Goal: Task Accomplishment & Management: Manage account settings

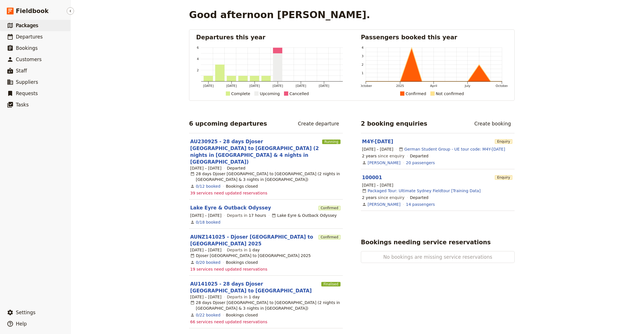
click at [27, 28] on span "Packages" at bounding box center [27, 26] width 22 height 6
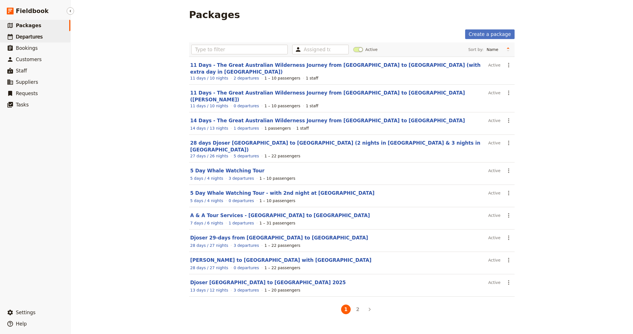
click at [28, 37] on span "Departures" at bounding box center [29, 37] width 27 height 6
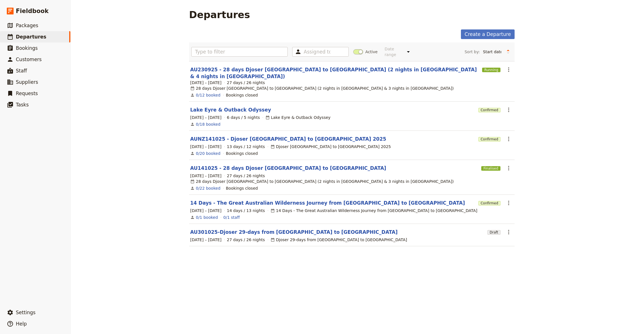
click at [245, 199] on link "14 Days - The Great Australian Wilderness Journey from [GEOGRAPHIC_DATA] to [GE…" at bounding box center [327, 202] width 275 height 7
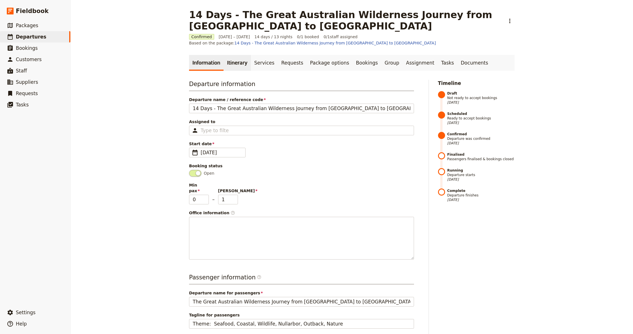
click at [224, 62] on link "Itinerary" at bounding box center [237, 63] width 27 height 16
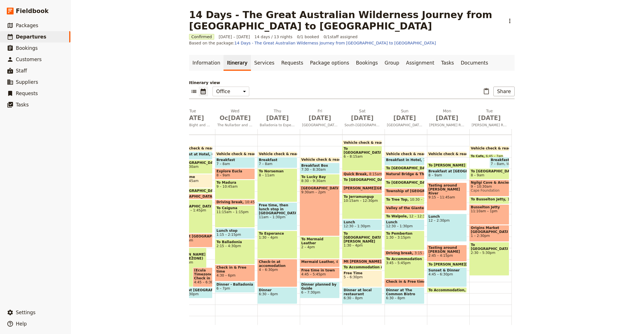
click at [449, 228] on div "Lunch 12 – 2:30pm" at bounding box center [447, 227] width 40 height 28
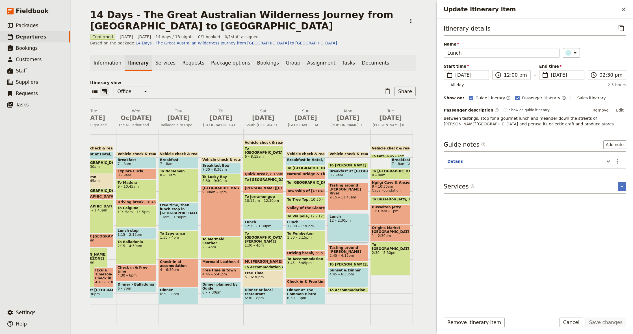
drag, startPoint x: 608, startPoint y: 111, endPoint x: 602, endPoint y: 110, distance: 5.4
click at [608, 111] on button "Remove" at bounding box center [600, 110] width 21 height 8
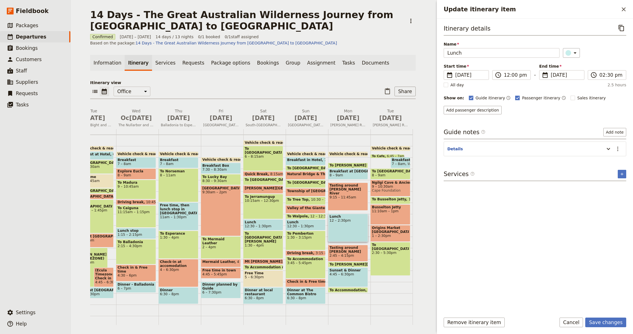
click at [522, 99] on span "Passenger itinerary" at bounding box center [541, 98] width 38 height 6
click at [515, 95] on input "Passenger itinerary" at bounding box center [515, 95] width 0 height 0
checkbox input "false"
click at [606, 136] on icon "Update itinerary item" at bounding box center [608, 135] width 7 height 7
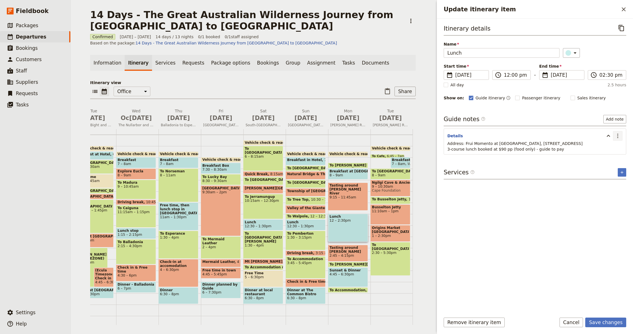
click at [618, 136] on icon "Actions" at bounding box center [618, 135] width 1 height 5
click at [597, 149] on span "Edit note" at bounding box center [602, 148] width 18 height 6
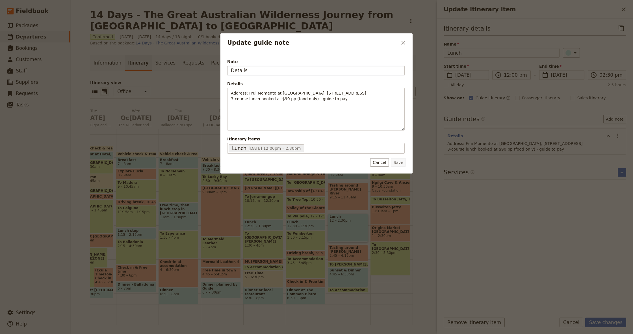
click at [269, 73] on input "Details" at bounding box center [316, 71] width 178 height 10
type input "B"
type input "Booking & Notes"
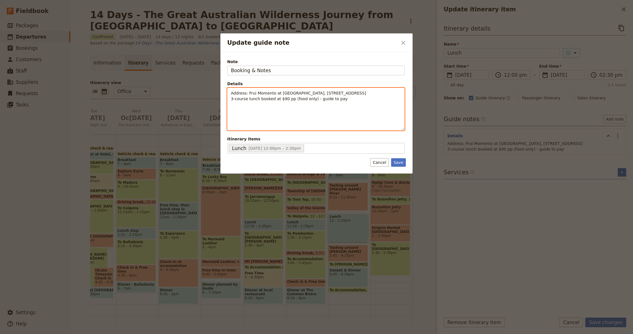
drag, startPoint x: 290, startPoint y: 100, endPoint x: 300, endPoint y: 102, distance: 10.9
click at [290, 100] on span "Address: Frui Momento at [GEOGRAPHIC_DATA], [STREET_ADDRESS] 3-course lunch boo…" at bounding box center [298, 96] width 135 height 10
drag, startPoint x: 291, startPoint y: 95, endPoint x: 225, endPoint y: 89, distance: 66.1
click at [225, 89] on div "Note Booking & Notes Details Address: Frui Momento at [STREET_ADDRESS] 3-course…" at bounding box center [317, 112] width 192 height 121
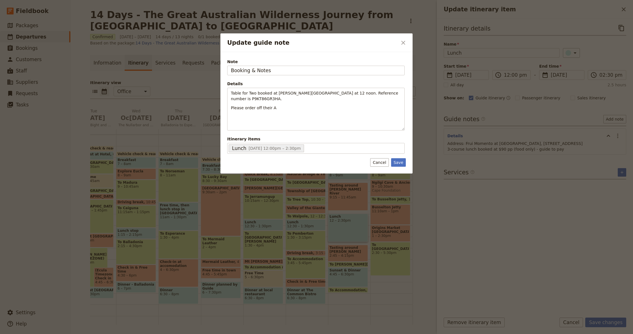
click at [497, 4] on div at bounding box center [316, 167] width 633 height 334
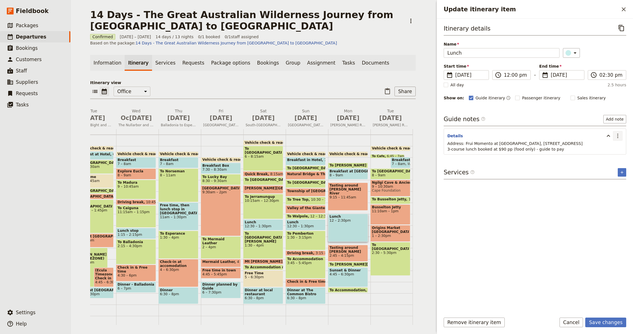
click at [618, 136] on icon "Actions" at bounding box center [618, 135] width 1 height 5
click at [610, 147] on span "Edit note" at bounding box center [602, 148] width 18 height 6
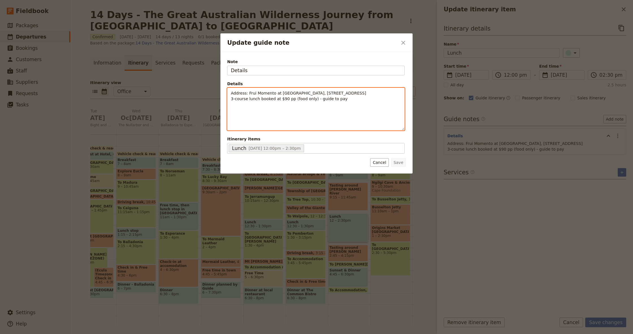
click at [296, 105] on div "Address: Frui Momento at [GEOGRAPHIC_DATA], [STREET_ADDRESS] 3-course lunch boo…" at bounding box center [316, 109] width 177 height 42
drag, startPoint x: 356, startPoint y: 101, endPoint x: 198, endPoint y: 88, distance: 158.8
click at [198, 333] on div "Update guide note ​ Note Details Details Address: Frui Momento at [GEOGRAPHIC_D…" at bounding box center [316, 334] width 633 height 0
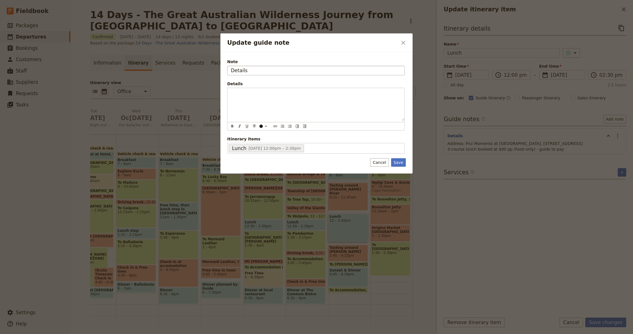
drag, startPoint x: 244, startPoint y: 61, endPoint x: 245, endPoint y: 69, distance: 7.7
click at [245, 63] on span "Note" at bounding box center [316, 62] width 178 height 6
click at [245, 66] on input "Details" at bounding box center [316, 71] width 178 height 10
drag, startPoint x: 245, startPoint y: 70, endPoint x: 252, endPoint y: 84, distance: 16.1
click at [245, 70] on input "Details" at bounding box center [316, 71] width 178 height 10
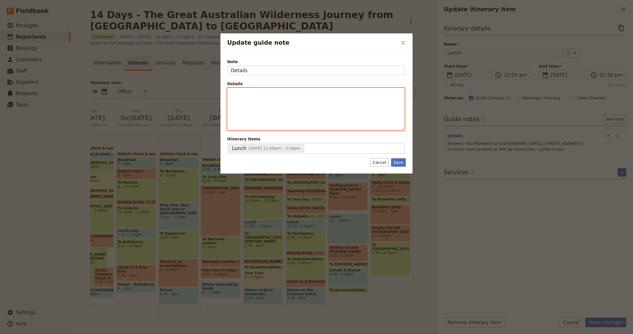
click at [263, 105] on div "Update guide note" at bounding box center [316, 109] width 177 height 42
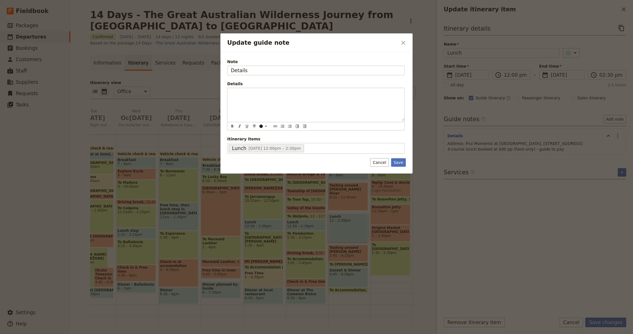
click at [241, 65] on div "Note Details" at bounding box center [316, 67] width 178 height 16
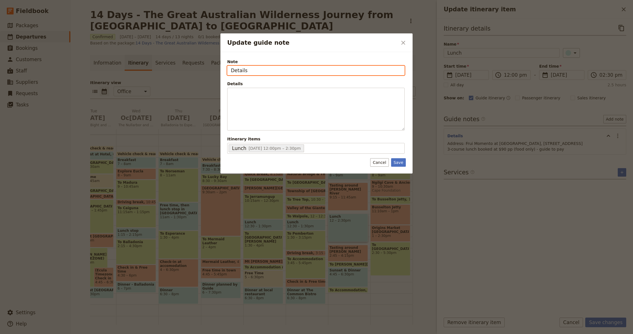
click at [243, 74] on input "Details" at bounding box center [316, 71] width 178 height 10
type input "Table for Two booked at [PERSON_NAME][GEOGRAPHIC_DATA]"
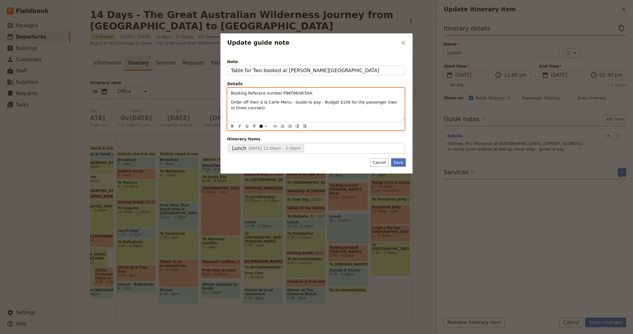
drag, startPoint x: 271, startPoint y: 115, endPoint x: 262, endPoint y: 100, distance: 17.7
click at [271, 115] on div "Booking Referece number P9KT86GR3HA. Order off their à la Carte Menu - Guide to…" at bounding box center [316, 104] width 177 height 33
click at [291, 109] on p "Order off their à la Carte Menu - Guide to pay - Budget $100 for the passenger …" at bounding box center [316, 104] width 170 height 11
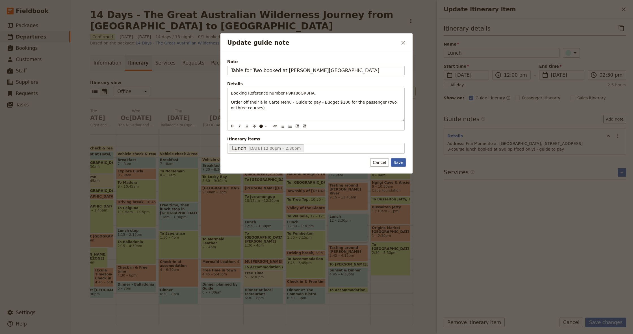
click at [400, 163] on button "Save" at bounding box center [398, 162] width 15 height 8
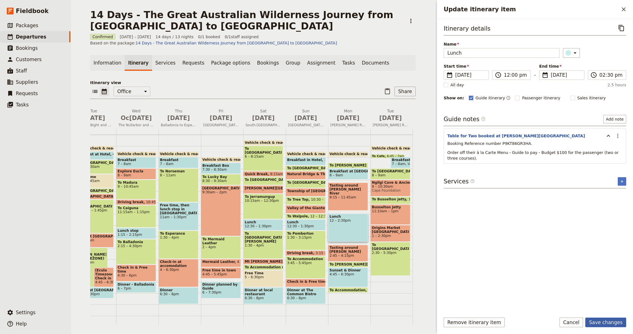
click at [607, 323] on button "Save changes" at bounding box center [606, 322] width 41 height 10
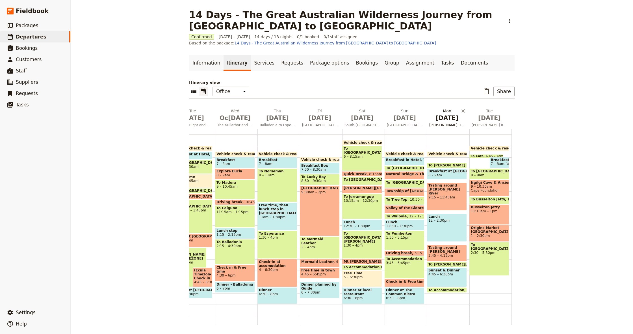
click at [447, 117] on span "[DATE]" at bounding box center [447, 118] width 36 height 8
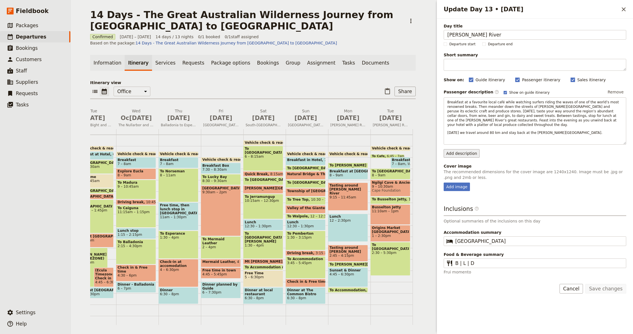
click at [463, 152] on button "Add description" at bounding box center [462, 153] width 36 height 8
click at [463, 176] on span "Guide description" at bounding box center [465, 177] width 35 height 6
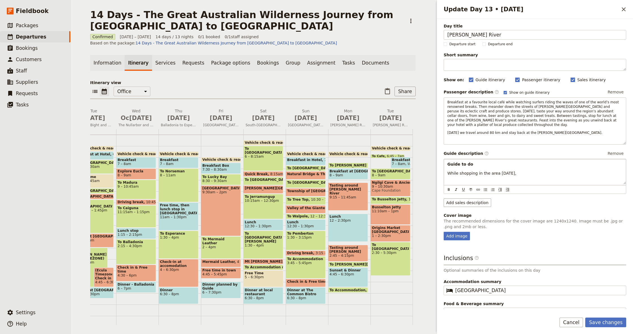
click at [488, 172] on span "While shopping in the area [DATE]," at bounding box center [482, 173] width 69 height 5
click at [535, 172] on span "Please get Fresh Produces locally with drink for dinner tonight." at bounding box center [510, 173] width 124 height 5
click at [549, 171] on span "Please get Fresh Produces locally with drink for the picnic dinner tonight." at bounding box center [520, 173] width 144 height 5
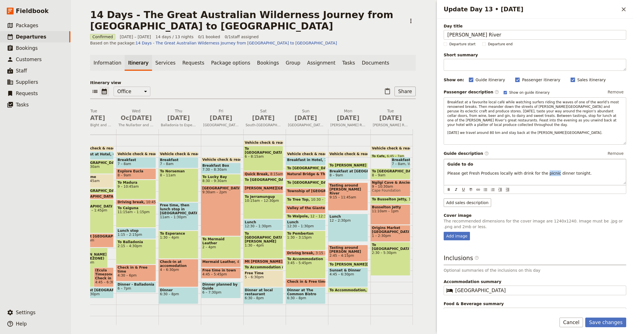
click at [549, 171] on span "Please get Fresh Produces locally with drink for the picnic dinner tonight." at bounding box center [520, 173] width 144 height 5
click at [604, 322] on button "Save changes" at bounding box center [606, 322] width 41 height 10
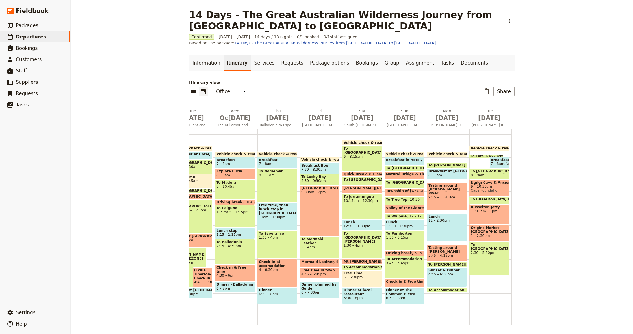
drag, startPoint x: 445, startPoint y: 198, endPoint x: 444, endPoint y: 204, distance: 5.4
click at [444, 197] on div "Tasting around [PERSON_NAME] River 9:15 – 11:45am" at bounding box center [447, 196] width 40 height 28
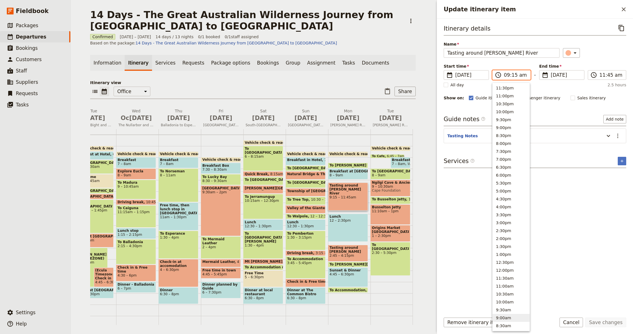
click at [507, 76] on input "09:15 am" at bounding box center [515, 75] width 23 height 7
type input "10:15 am"
click at [601, 54] on div "​" at bounding box center [595, 53] width 64 height 10
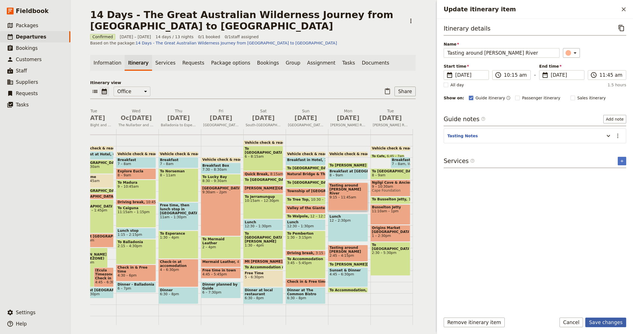
click at [603, 321] on button "Save changes" at bounding box center [606, 322] width 41 height 10
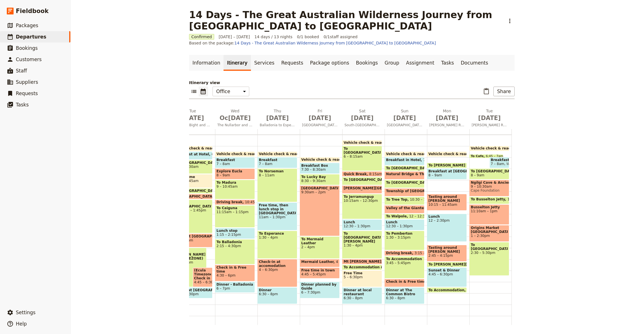
click at [436, 181] on div "Vehicle check & ready for departure 6:30 – 7am To [PERSON_NAME][GEOGRAPHIC_DATA…" at bounding box center [448, 213] width 42 height 271
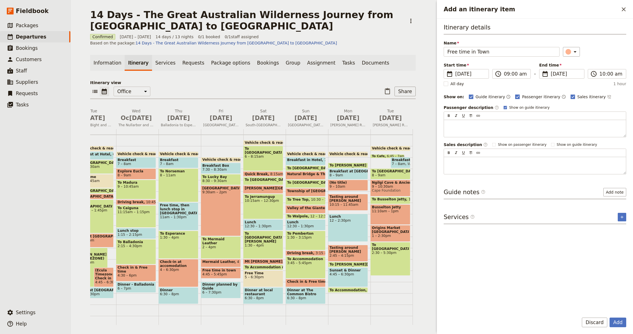
type input "Free time in Town"
drag, startPoint x: 535, startPoint y: 98, endPoint x: 569, endPoint y: 98, distance: 34.2
click at [535, 99] on span "Passenger itinerary" at bounding box center [541, 97] width 38 height 6
click at [515, 94] on input "Passenger itinerary" at bounding box center [515, 94] width 0 height 0
checkbox input "false"
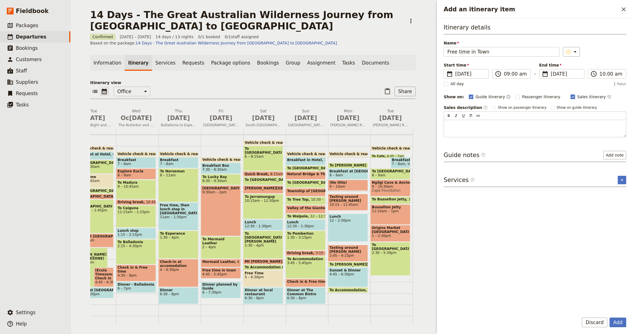
click at [578, 97] on span "Sales itinerary" at bounding box center [592, 97] width 29 height 6
click at [571, 94] on input "Sales itinerary" at bounding box center [571, 94] width 0 height 0
checkbox input "false"
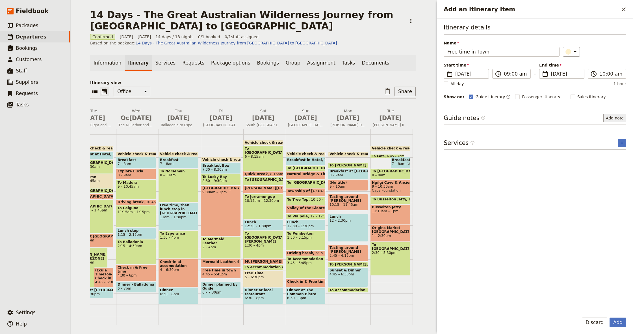
click at [611, 118] on button "Add note" at bounding box center [615, 118] width 23 height 8
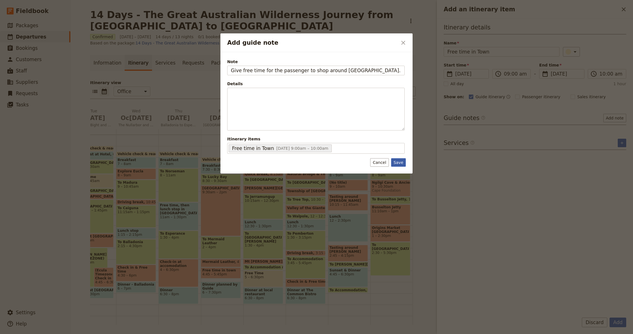
type input "Give free time for the passenger to shop around [GEOGRAPHIC_DATA]."
click at [397, 163] on button "Save" at bounding box center [398, 162] width 15 height 8
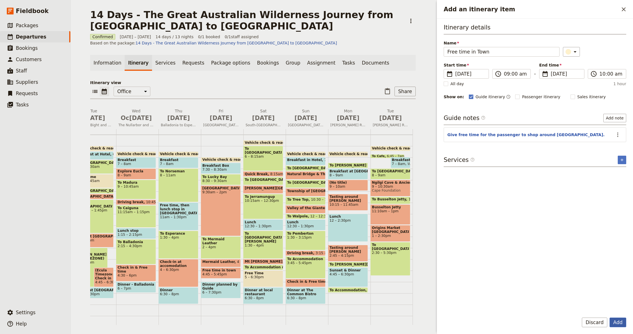
click at [619, 321] on button "Add" at bounding box center [618, 322] width 17 height 10
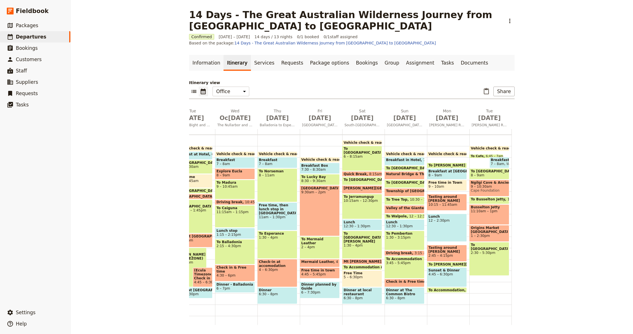
click at [448, 273] on span "4:45 – 6:30pm" at bounding box center [447, 274] width 37 height 4
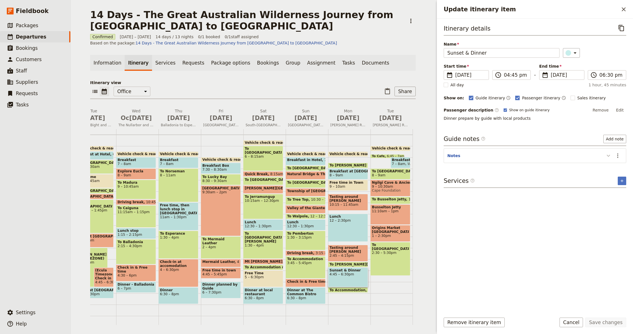
click at [607, 155] on icon "Update itinerary item" at bounding box center [608, 156] width 3 height 2
drag, startPoint x: 625, startPoint y: 9, endPoint x: 614, endPoint y: 31, distance: 24.4
click at [625, 9] on icon "Close drawer" at bounding box center [624, 9] width 7 height 7
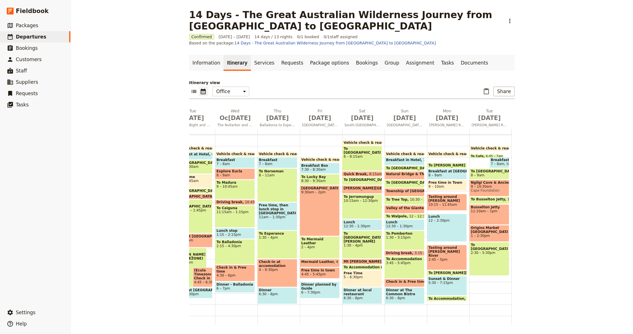
click at [445, 298] on span "To Accommodation" at bounding box center [448, 298] width 38 height 4
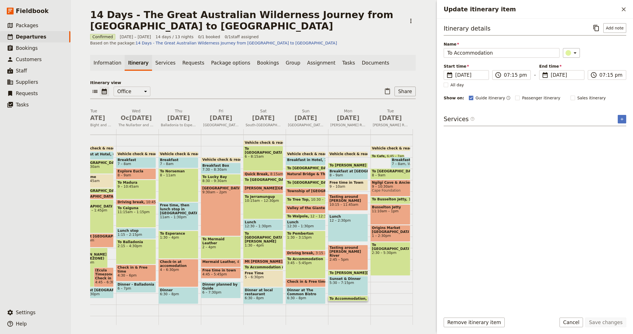
click at [445, 298] on div "Itinerary details ​ Add note Name To Accommodation ​ Start time ​ [DATE] [DATE]…" at bounding box center [535, 165] width 183 height 285
click at [506, 74] on input "07:15 pm" at bounding box center [515, 75] width 23 height 7
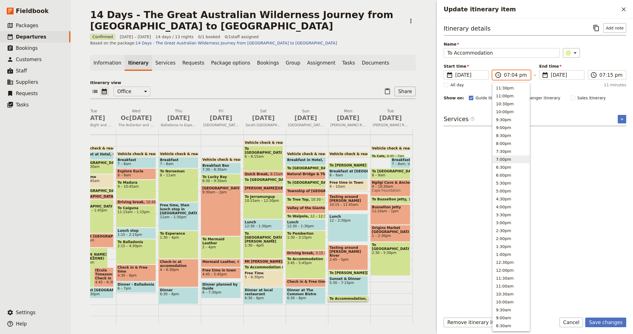
type input "07:45 pm"
click at [612, 51] on div "​" at bounding box center [595, 53] width 64 height 10
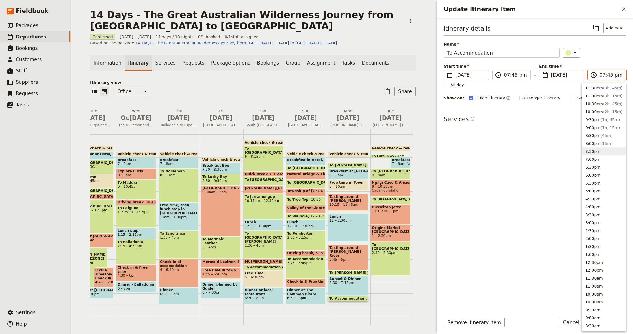
click at [602, 75] on input "07:45 pm" at bounding box center [611, 75] width 23 height 7
type input "08:00 pm"
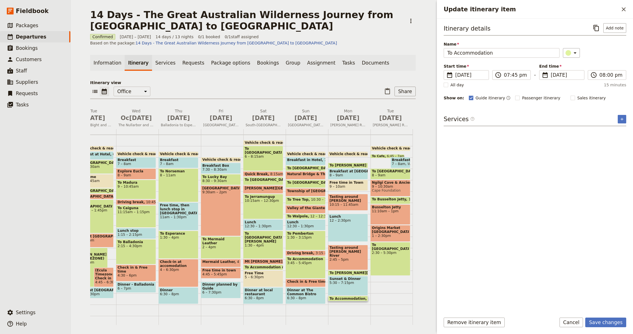
click at [613, 52] on div "​" at bounding box center [595, 53] width 64 height 10
click at [606, 319] on button "Save changes" at bounding box center [606, 322] width 41 height 10
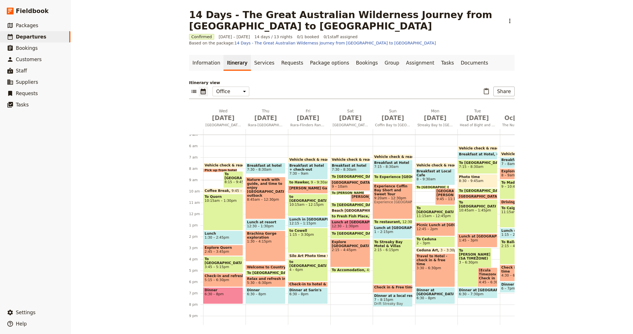
scroll to position [0, 0]
click at [215, 170] on span at bounding box center [220, 171] width 33 height 2
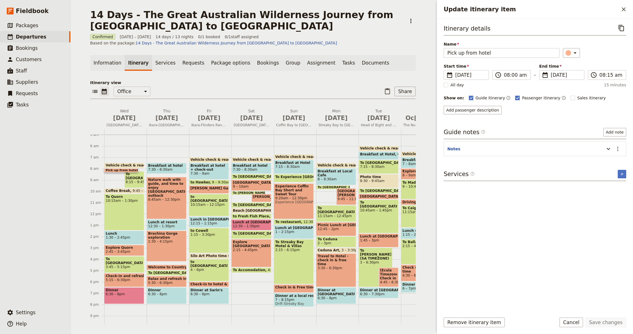
click at [522, 100] on span "Passenger itinerary" at bounding box center [541, 98] width 38 height 6
click at [515, 95] on input "Passenger itinerary" at bounding box center [515, 95] width 0 height 0
checkbox input "false"
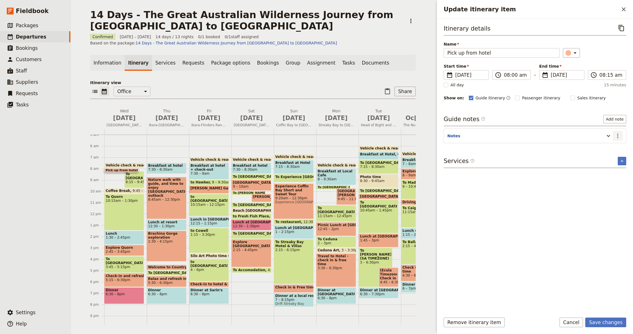
drag, startPoint x: 610, startPoint y: 138, endPoint x: 615, endPoint y: 138, distance: 5.7
click at [609, 138] on icon "Update itinerary item" at bounding box center [608, 135] width 7 height 7
click at [618, 137] on icon "Actions" at bounding box center [618, 135] width 7 height 7
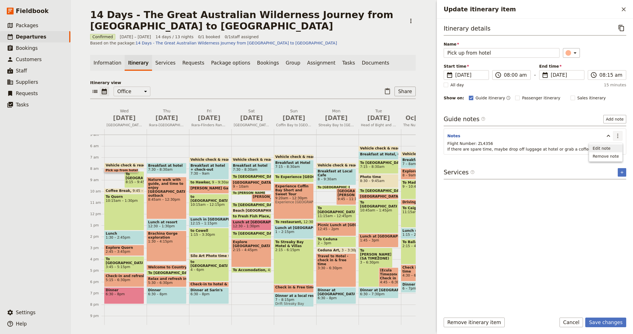
click at [600, 148] on span "Edit note" at bounding box center [602, 148] width 18 height 6
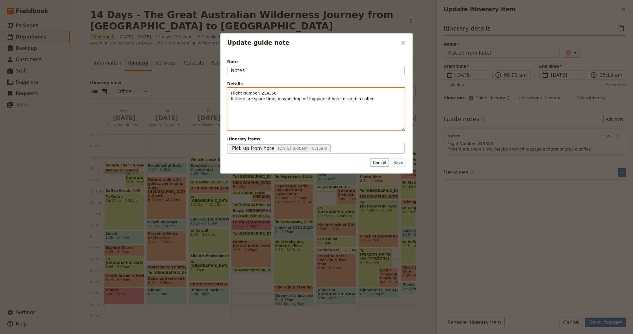
click at [350, 102] on div "Flight Number: ZL4356 If there are spare time, maybe drop off luggage at hotel …" at bounding box center [316, 109] width 177 height 42
click at [350, 102] on div "Flight Number: ZL4356 If there are spare time, maybe drop off luggage at hotel …" at bounding box center [316, 104] width 177 height 33
drag, startPoint x: 308, startPoint y: 101, endPoint x: 315, endPoint y: 100, distance: 7.4
click at [308, 101] on p "Flight Number: ZL4356 If there are spare time, maybe drop off luggage at hotel …" at bounding box center [316, 95] width 170 height 11
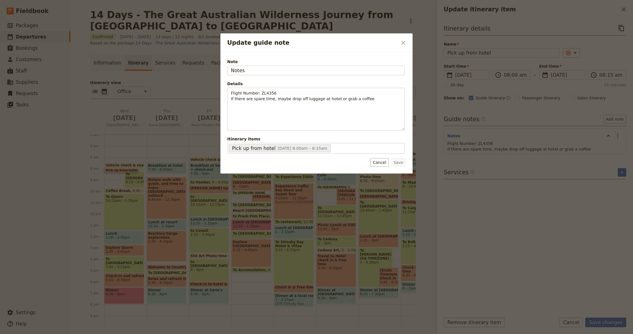
click at [376, 161] on button "Cancel" at bounding box center [379, 162] width 18 height 8
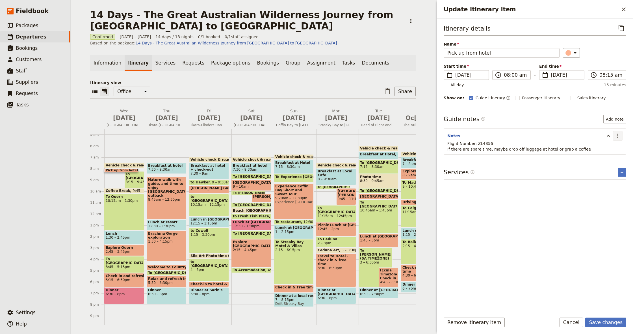
click at [614, 134] on button "​" at bounding box center [618, 136] width 10 height 10
click at [605, 158] on span "Remove note" at bounding box center [606, 156] width 26 height 6
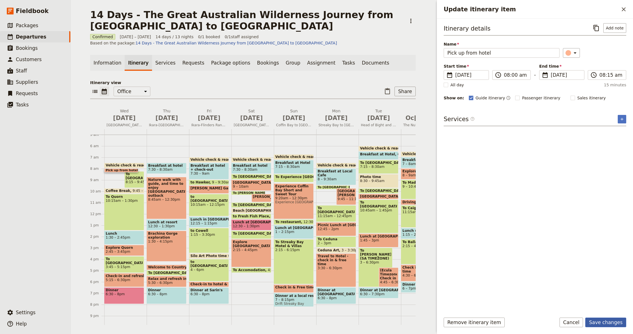
click at [601, 320] on button "Save changes" at bounding box center [606, 322] width 41 height 10
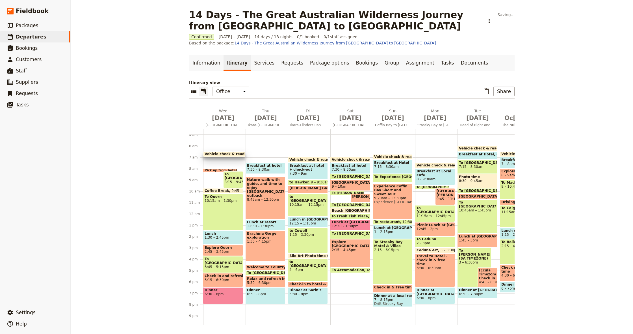
click at [218, 163] on div "Vehicle check & ready for departure 6:30 – 7am Pick up from hotel 8 – 8:15am To…" at bounding box center [224, 213] width 42 height 271
click at [217, 170] on div "Pick up from hotel 8 – 8:15am" at bounding box center [220, 170] width 34 height 4
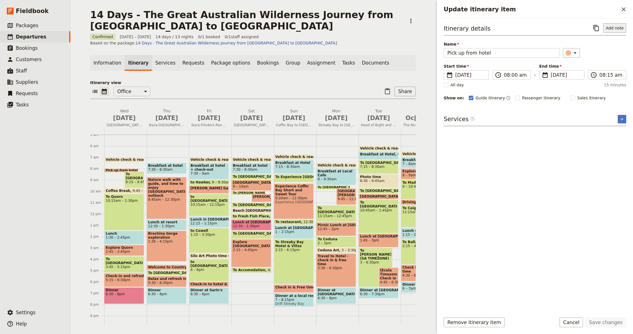
click at [617, 27] on button "Add note" at bounding box center [615, 28] width 23 height 10
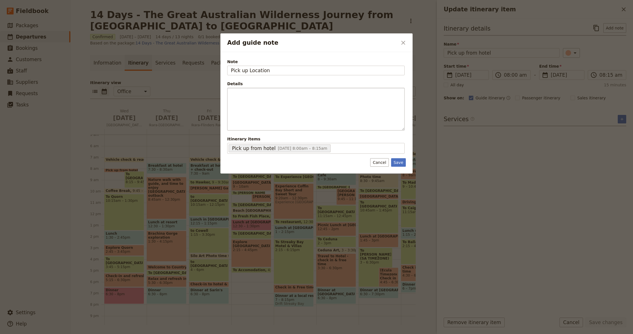
type input "Pick up Location"
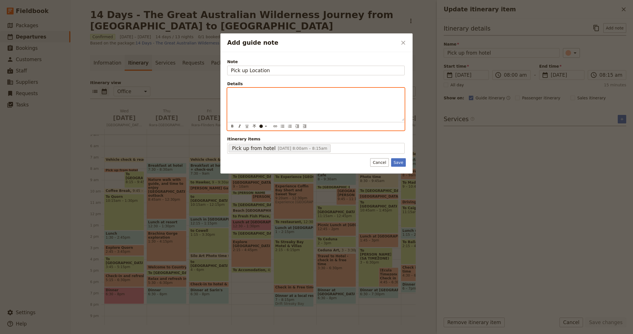
click at [304, 99] on div "Add guide note" at bounding box center [316, 104] width 177 height 33
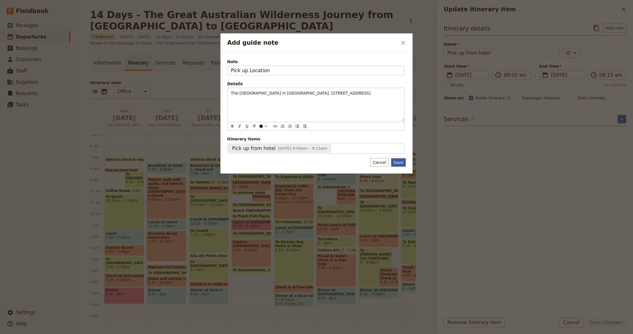
click at [398, 163] on button "Save" at bounding box center [398, 162] width 15 height 8
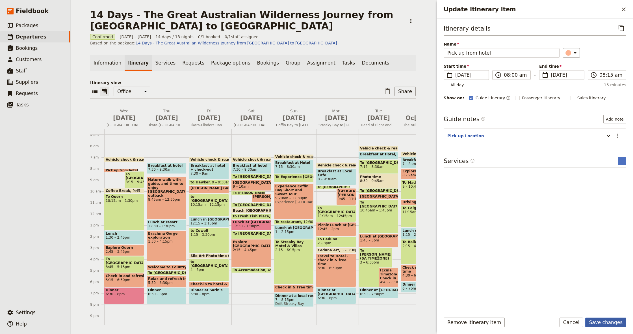
click at [601, 321] on button "Save changes" at bounding box center [606, 322] width 41 height 10
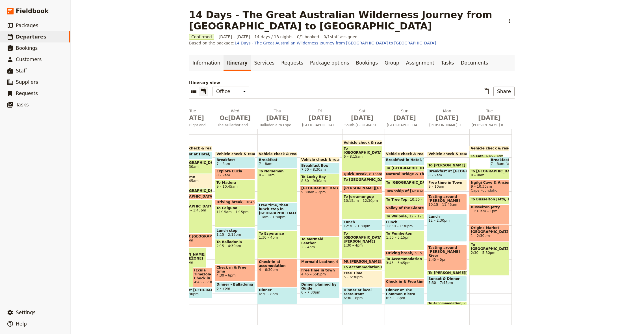
scroll to position [0, 285]
click at [485, 187] on span "9 – 10:30am" at bounding box center [489, 186] width 37 height 4
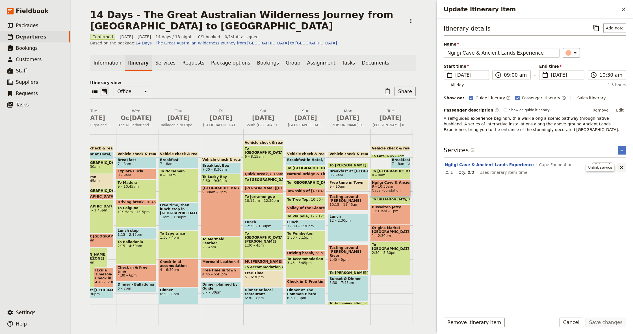
click at [622, 165] on icon "Unlink service" at bounding box center [621, 167] width 7 height 7
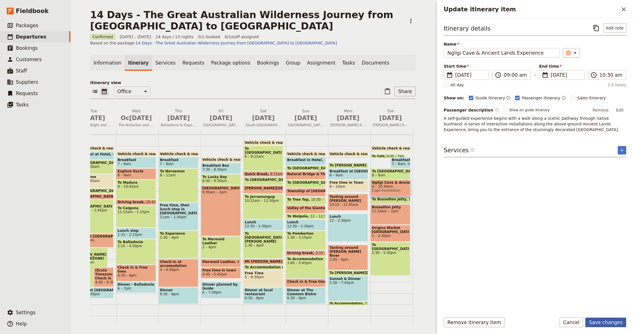
click at [603, 320] on button "Save changes" at bounding box center [606, 322] width 41 height 10
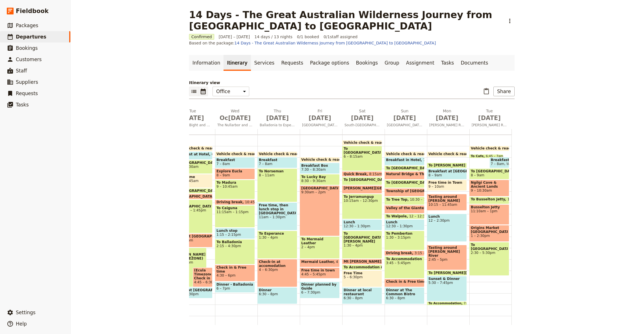
click at [196, 94] on icon "List view" at bounding box center [194, 91] width 7 height 7
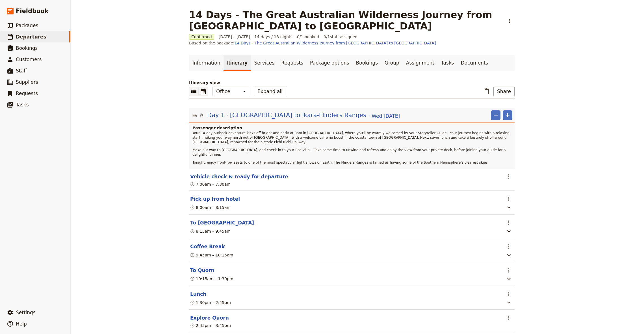
click at [205, 91] on icon "Calendar view" at bounding box center [203, 92] width 5 height 6
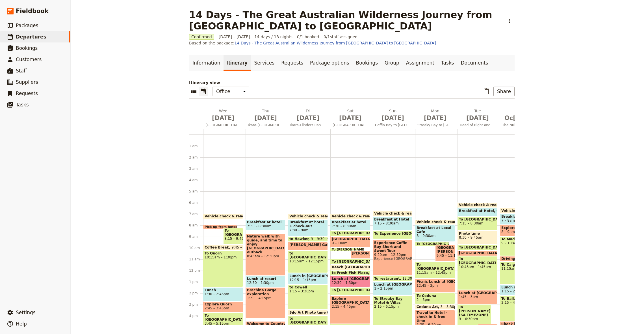
scroll to position [57, 0]
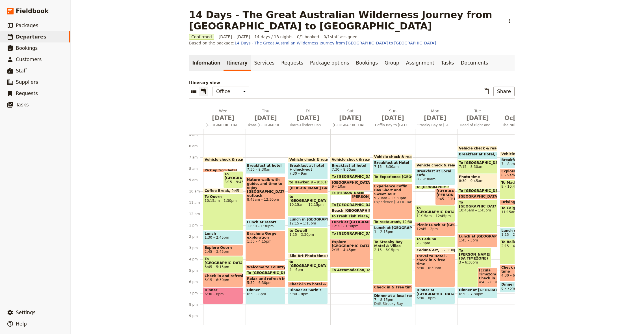
click at [206, 63] on link "Information" at bounding box center [206, 63] width 34 height 16
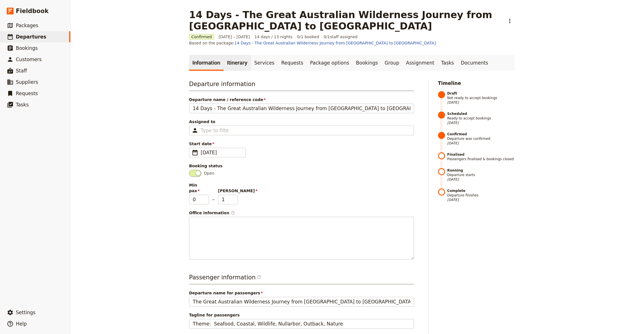
click at [232, 66] on link "Itinerary" at bounding box center [237, 63] width 27 height 16
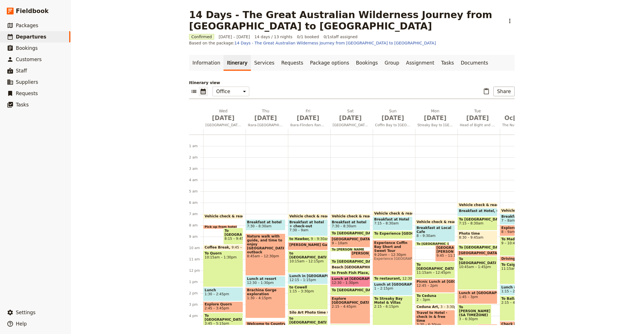
scroll to position [57, 0]
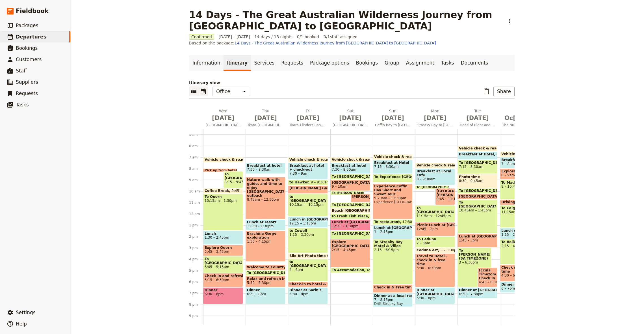
click at [194, 91] on icon "List view" at bounding box center [193, 91] width 5 height 3
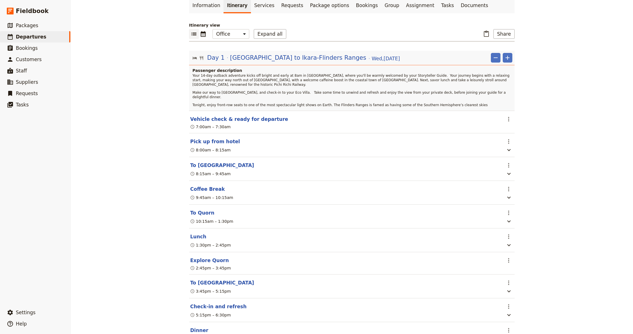
scroll to position [58, 0]
click at [266, 36] on button "Expand all" at bounding box center [270, 33] width 33 height 10
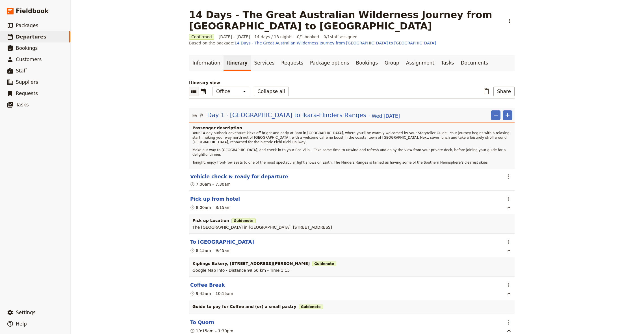
scroll to position [0, 0]
click at [204, 94] on icon "Calendar view" at bounding box center [203, 92] width 5 height 6
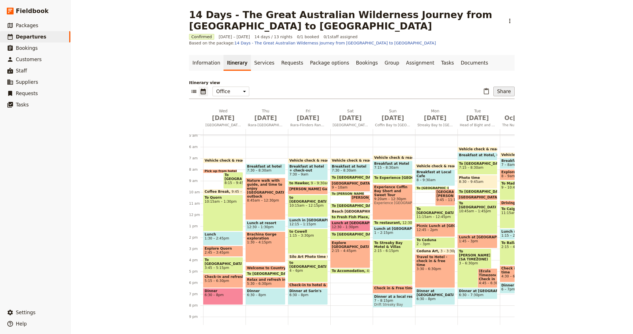
click at [502, 91] on button "Share" at bounding box center [504, 92] width 21 height 10
click at [495, 105] on span "Guide itinerary" at bounding box center [488, 104] width 30 height 6
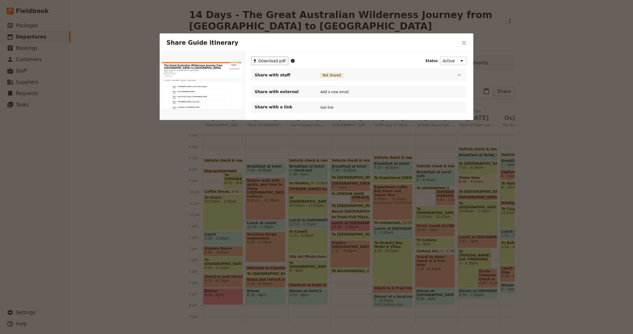
click at [264, 56] on div "​ Download pdf Status Active Inactive Share with staff Not shared Driver Guide …" at bounding box center [359, 112] width 229 height 120
click at [267, 60] on span "Download pdf" at bounding box center [271, 61] width 27 height 6
click at [467, 41] on icon "Close dialog" at bounding box center [464, 42] width 7 height 7
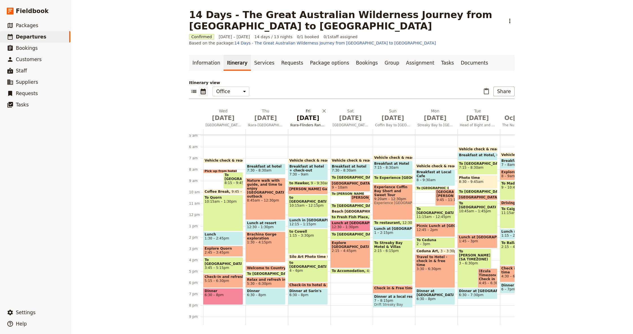
click at [307, 119] on span "[DATE]" at bounding box center [308, 118] width 36 height 8
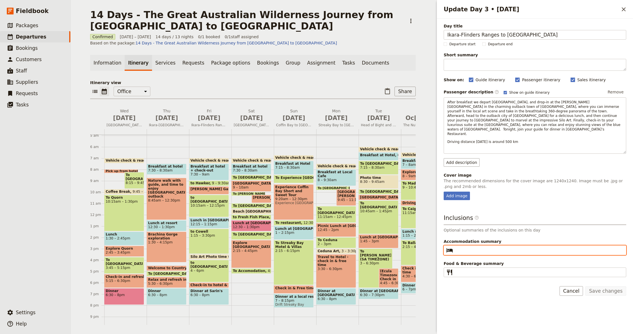
click at [476, 247] on input "Accommodation summary ​" at bounding box center [539, 250] width 167 height 7
type input "[GEOGRAPHIC_DATA]"
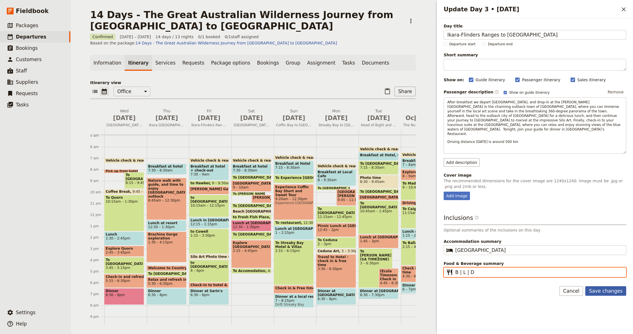
type input "B | L | D"
click at [603, 286] on button "Save changes" at bounding box center [606, 291] width 41 height 10
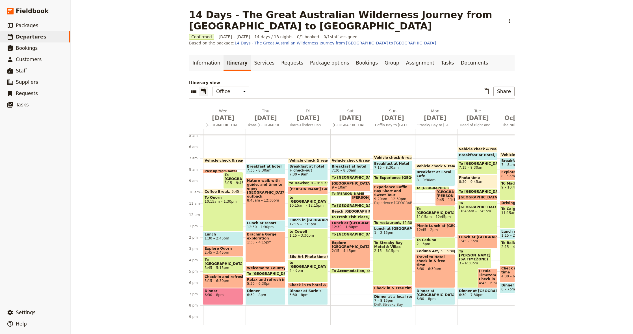
click at [303, 284] on span "Check-in to hotel & refresh" at bounding box center [317, 285] width 54 height 4
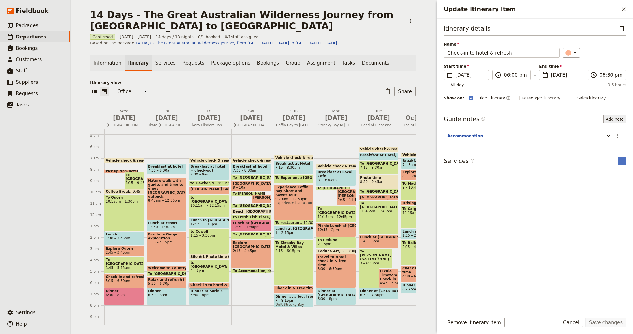
click at [613, 119] on button "Add note" at bounding box center [615, 119] width 23 height 8
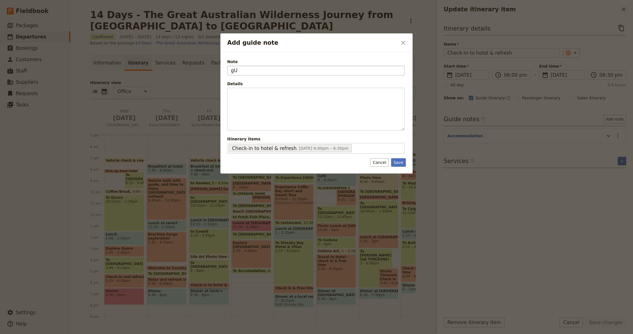
type input "g"
type input "Guide to book Dinner table at the [GEOGRAPHIC_DATA] (Sarin's)"
click at [400, 163] on button "Save" at bounding box center [398, 162] width 15 height 8
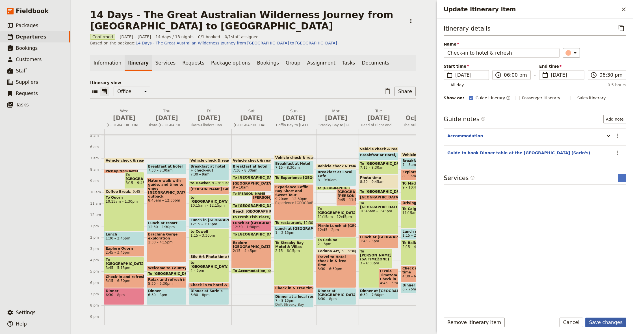
click at [607, 324] on button "Save changes" at bounding box center [606, 322] width 41 height 10
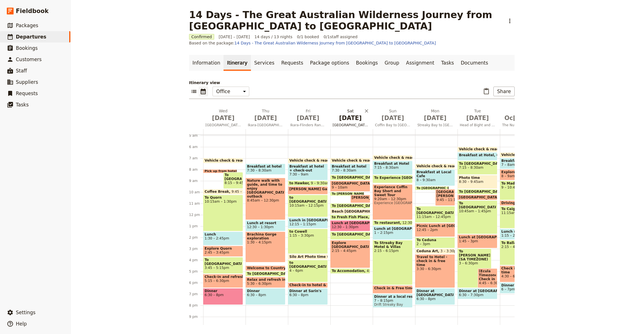
click at [359, 115] on span "[DATE]" at bounding box center [351, 118] width 36 height 8
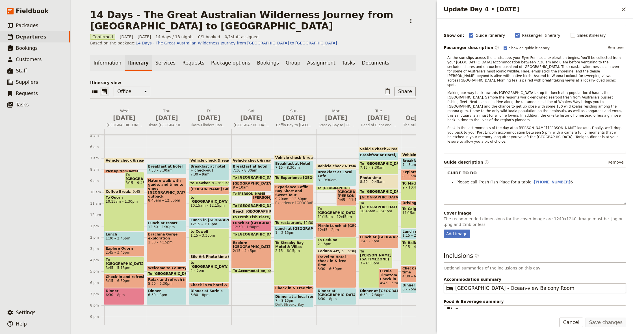
scroll to position [44, 0]
click at [504, 285] on input "[GEOGRAPHIC_DATA] - Ocean-view Balcony Room" at bounding box center [539, 288] width 167 height 7
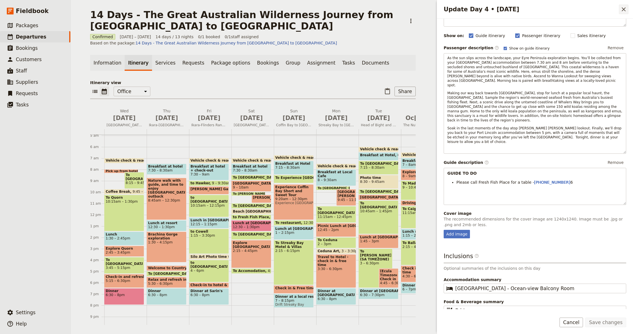
click at [625, 8] on icon "Close drawer" at bounding box center [624, 9] width 7 height 7
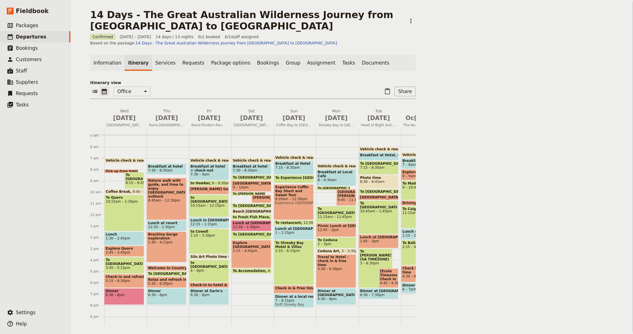
scroll to position [0, 0]
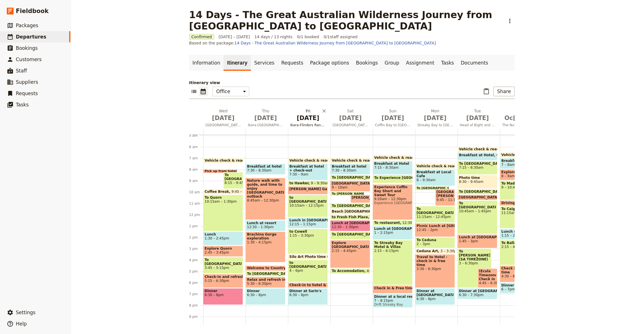
click at [312, 121] on span "[DATE]" at bounding box center [308, 118] width 36 height 8
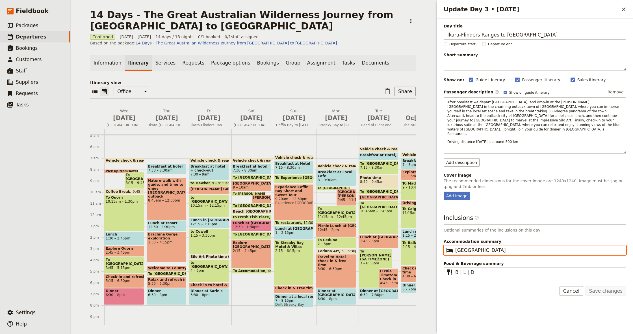
click at [512, 247] on input "[GEOGRAPHIC_DATA]" at bounding box center [539, 250] width 167 height 7
paste input "- Ocean-view Balcony Room"
type input "[GEOGRAPHIC_DATA] - Ocean-view Balcony Room"
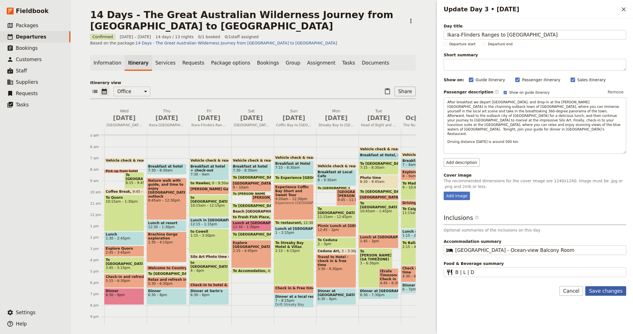
click at [605, 286] on button "Save changes" at bounding box center [606, 291] width 41 height 10
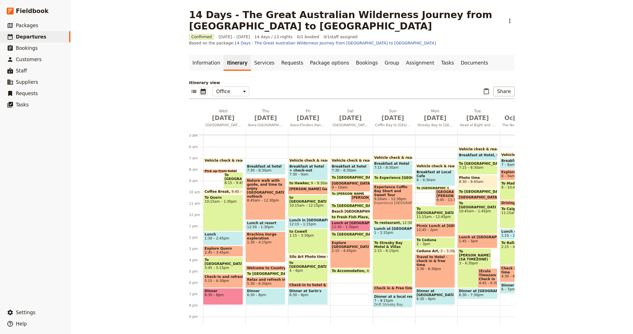
click at [340, 193] on span "To [PERSON_NAME]'s Way" at bounding box center [355, 193] width 47 height 3
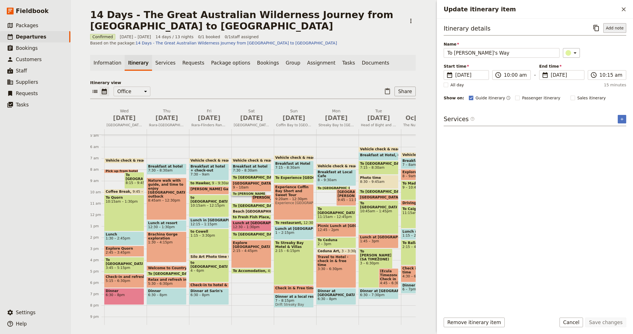
click at [620, 25] on button "Add note" at bounding box center [615, 28] width 23 height 10
